Goal: Find specific page/section: Find specific page/section

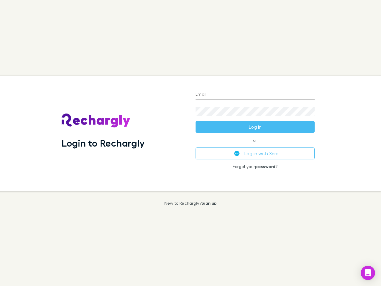
click at [191, 143] on div "Login to Rechargly" at bounding box center [124, 134] width 134 height 116
click at [255, 95] on input "Email" at bounding box center [255, 95] width 119 height 10
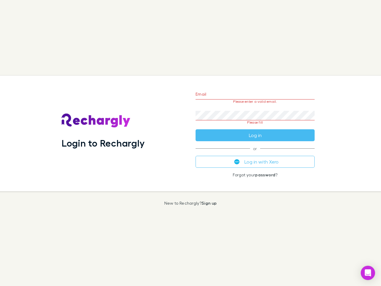
click at [255, 127] on form "Email Please enter a valid email. Password Please fill Log in" at bounding box center [255, 113] width 119 height 56
click at [255, 153] on div "Email Please enter a valid email. Password Please fill Log in or Log in with Xe…" at bounding box center [255, 134] width 129 height 116
click at [368, 273] on icon "Open Intercom Messenger" at bounding box center [368, 272] width 6 height 7
